Goal: Check status: Check status

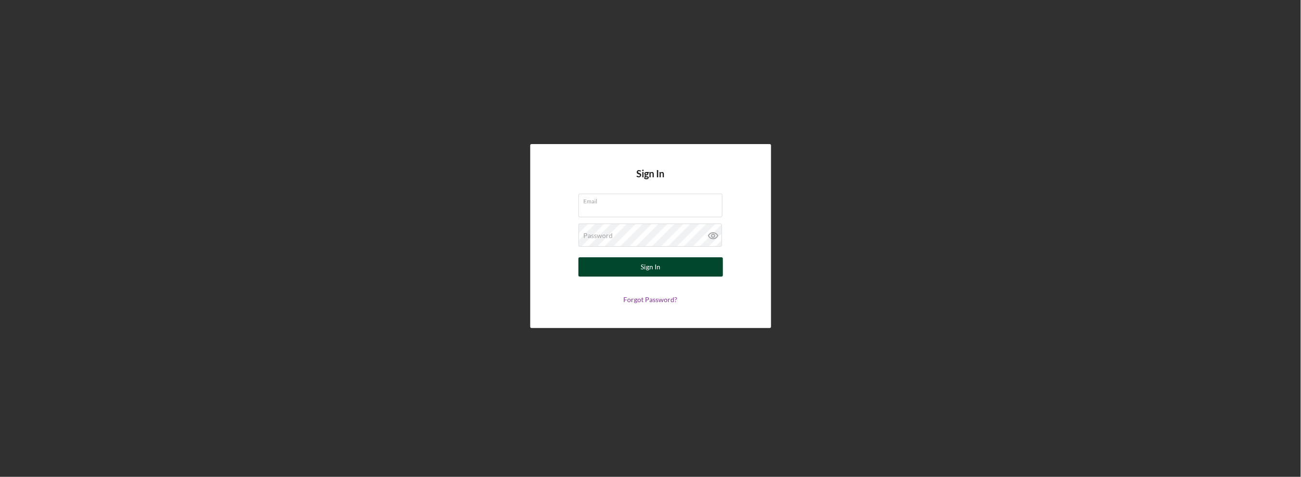
type input "[EMAIL_ADDRESS][DOMAIN_NAME]"
click at [615, 271] on button "Sign In" at bounding box center [650, 266] width 144 height 19
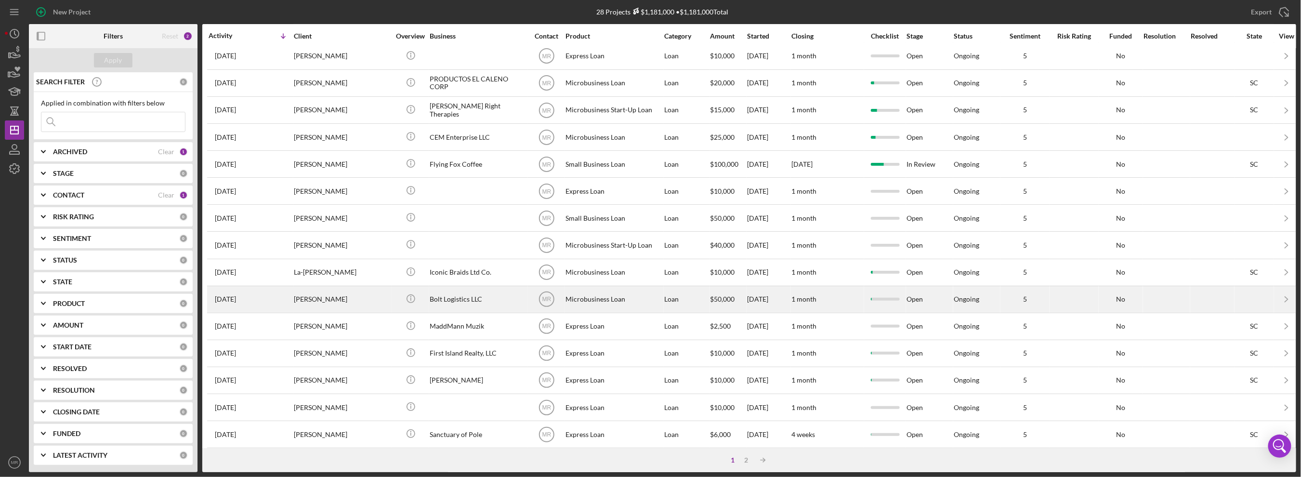
scroll to position [280, 0]
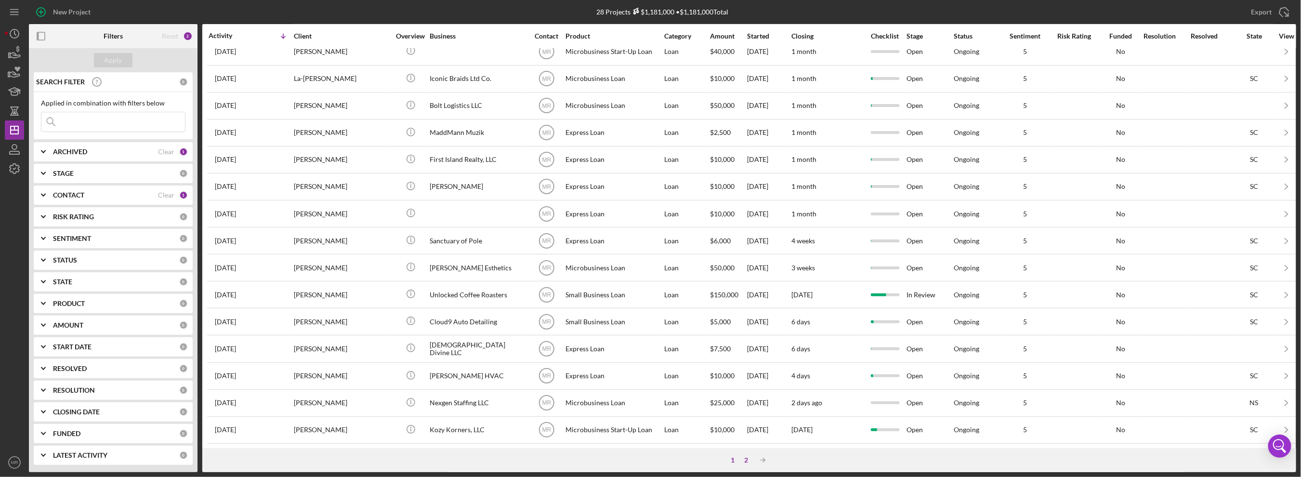
click at [746, 458] on div "2" at bounding box center [746, 460] width 13 height 8
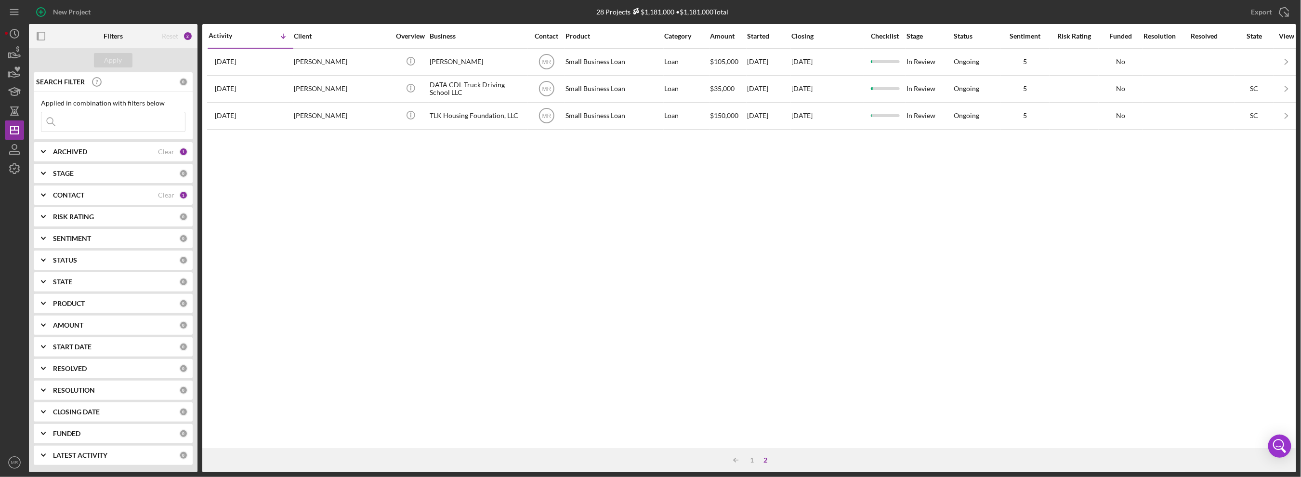
scroll to position [0, 0]
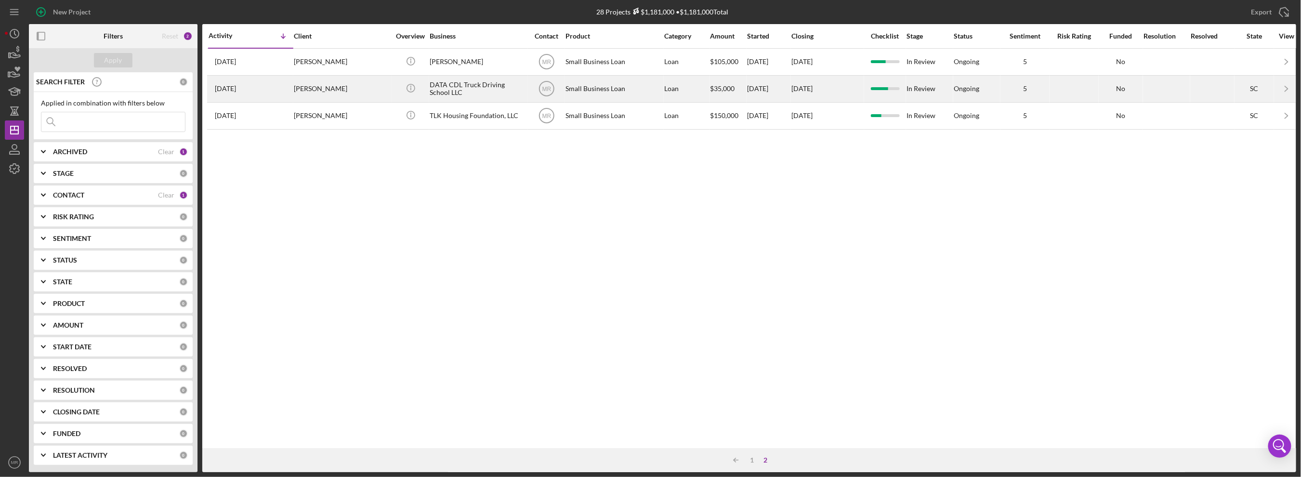
click at [358, 94] on div "[PERSON_NAME]" at bounding box center [342, 89] width 96 height 26
